Goal: Entertainment & Leisure: Consume media (video, audio)

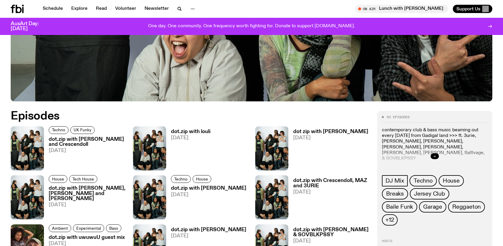
scroll to position [284, 0]
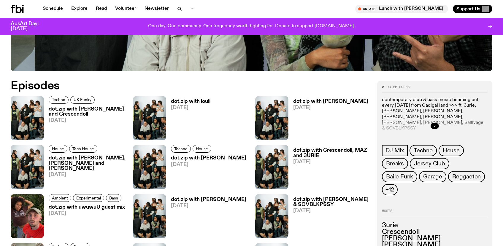
click at [64, 113] on h3 "dot.zip with [PERSON_NAME] and Crescendoll" at bounding box center [87, 112] width 77 height 10
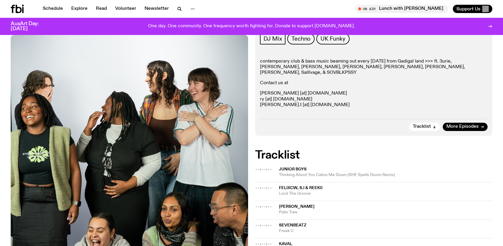
scroll to position [22, 0]
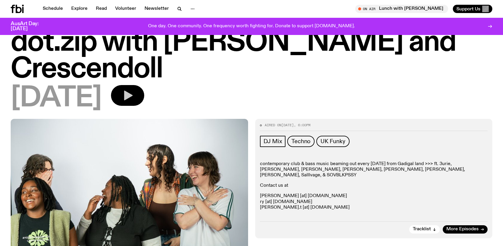
click at [124, 94] on button "button" at bounding box center [127, 95] width 33 height 21
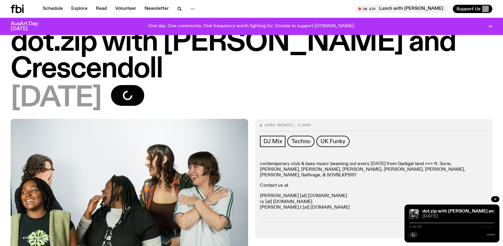
click at [417, 223] on div at bounding box center [451, 223] width 85 height 1
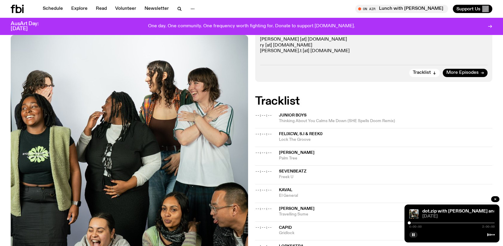
scroll to position [282, 0]
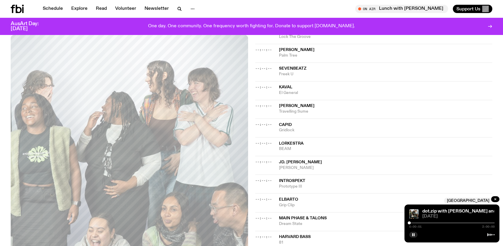
click at [416, 224] on div at bounding box center [451, 223] width 85 height 1
click at [419, 223] on div at bounding box center [451, 223] width 85 height 1
click at [422, 223] on div at bounding box center [451, 223] width 85 height 1
click at [425, 223] on div at bounding box center [451, 223] width 85 height 1
click at [429, 223] on div at bounding box center [451, 223] width 85 height 1
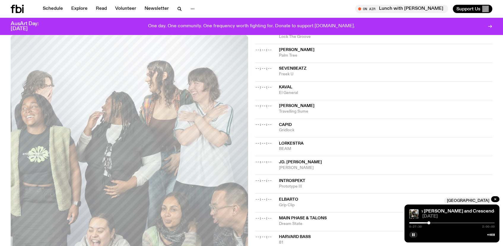
click at [432, 223] on div at bounding box center [451, 223] width 85 height 1
click at [438, 222] on div "0:32:05 2:00:00" at bounding box center [451, 224] width 85 height 7
click at [439, 224] on div "0:32:06 2:00:00" at bounding box center [451, 224] width 85 height 7
click at [439, 223] on div at bounding box center [451, 223] width 85 height 1
click at [443, 223] on div at bounding box center [451, 223] width 85 height 1
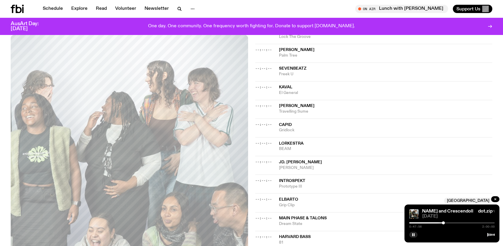
click at [448, 223] on div at bounding box center [451, 223] width 85 height 1
click at [451, 223] on div at bounding box center [451, 223] width 85 height 1
click at [454, 223] on div at bounding box center [451, 223] width 85 height 1
click at [443, 224] on div "1:02:30 2:00:00" at bounding box center [451, 224] width 85 height 7
click at [440, 223] on div at bounding box center [410, 223] width 85 height 1
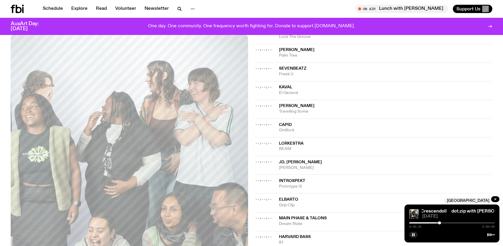
click at [436, 223] on div at bounding box center [396, 223] width 85 height 1
click at [433, 223] on div at bounding box center [393, 223] width 85 height 1
click at [429, 224] on div at bounding box center [390, 223] width 85 height 1
click at [488, 223] on div at bounding box center [451, 223] width 85 height 1
click at [490, 223] on div at bounding box center [451, 223] width 85 height 1
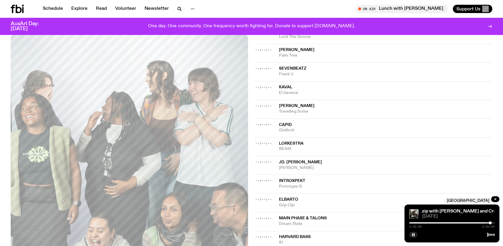
click at [492, 223] on div at bounding box center [451, 223] width 85 height 1
